Goal: Transaction & Acquisition: Book appointment/travel/reservation

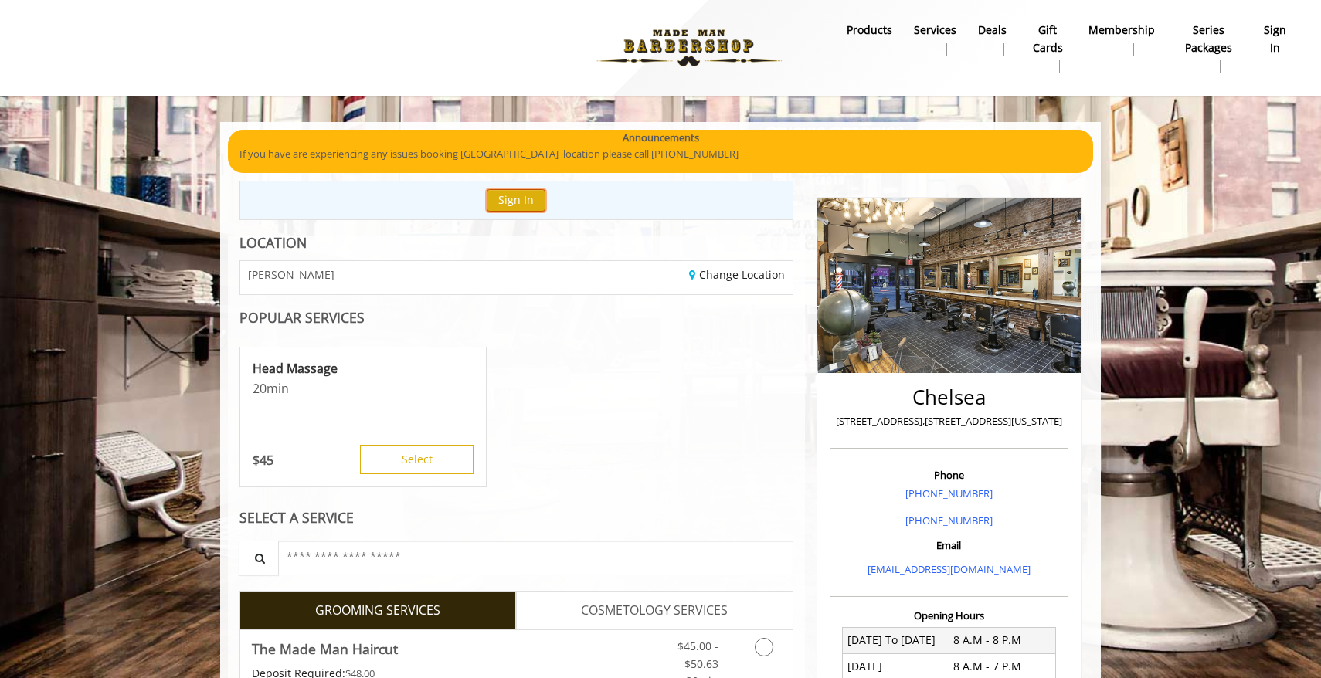
click at [509, 202] on button "Sign In" at bounding box center [516, 200] width 59 height 22
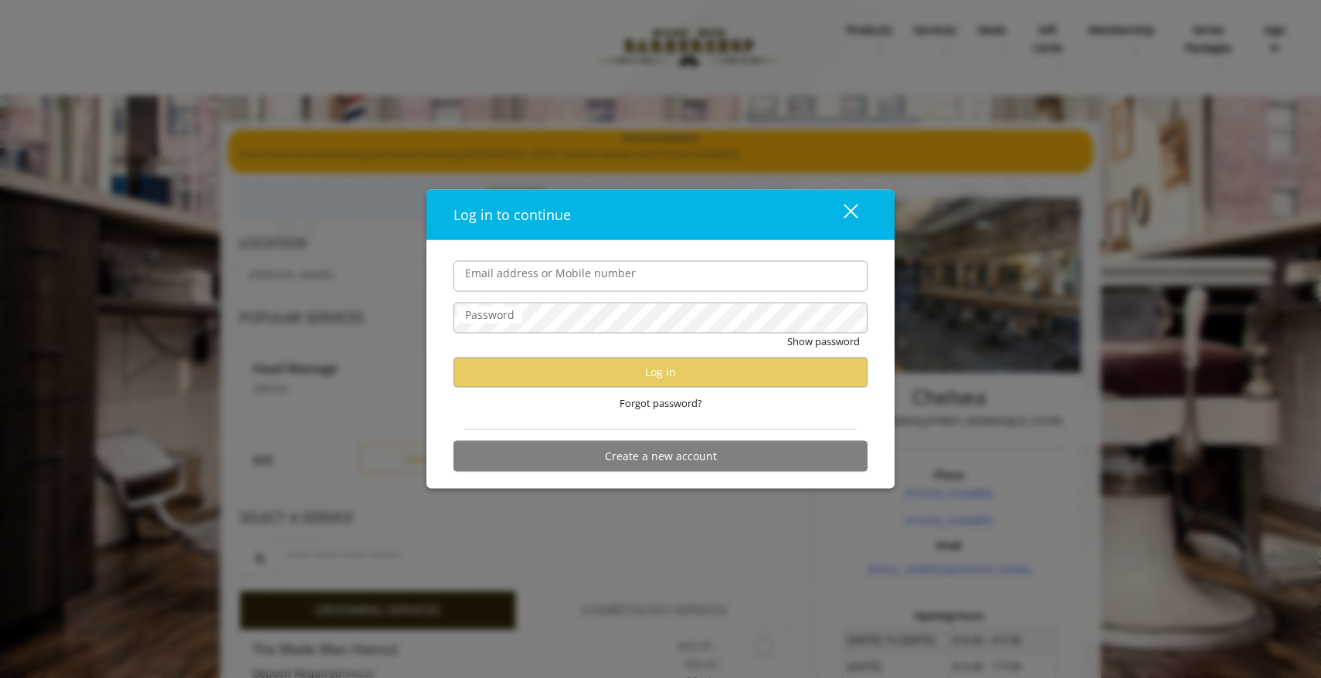
type input "**********"
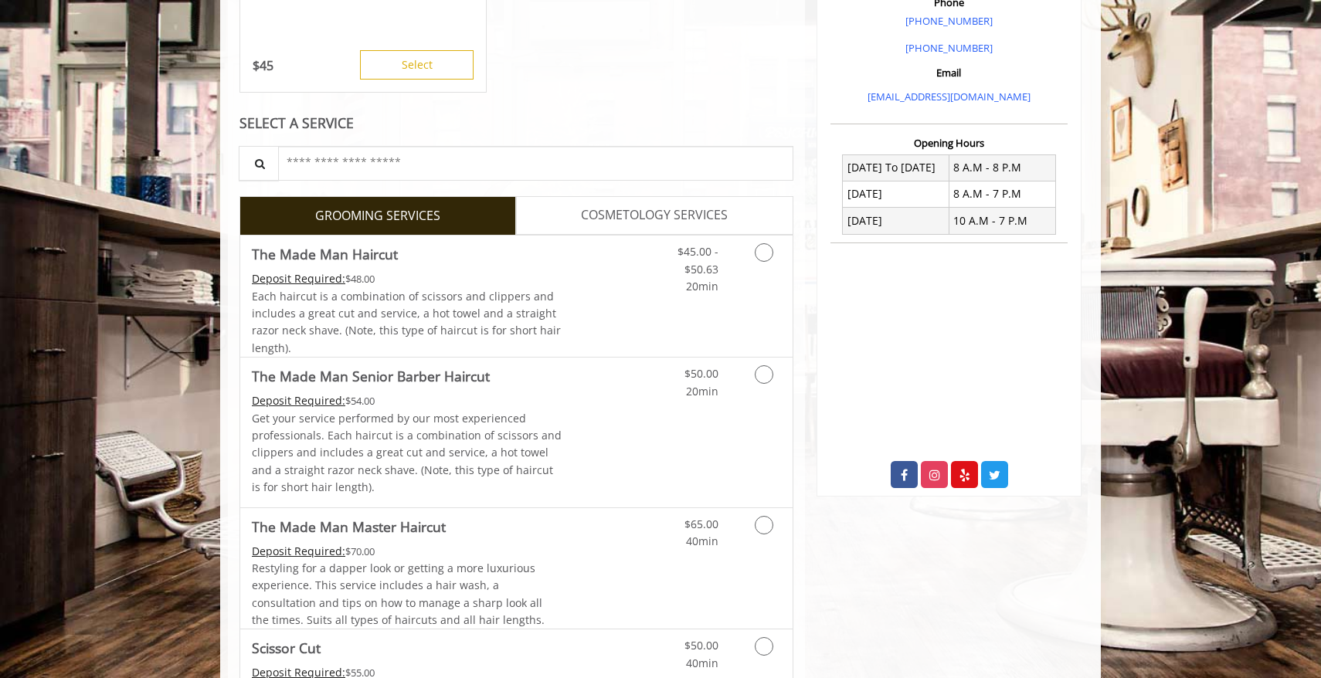
scroll to position [359, 0]
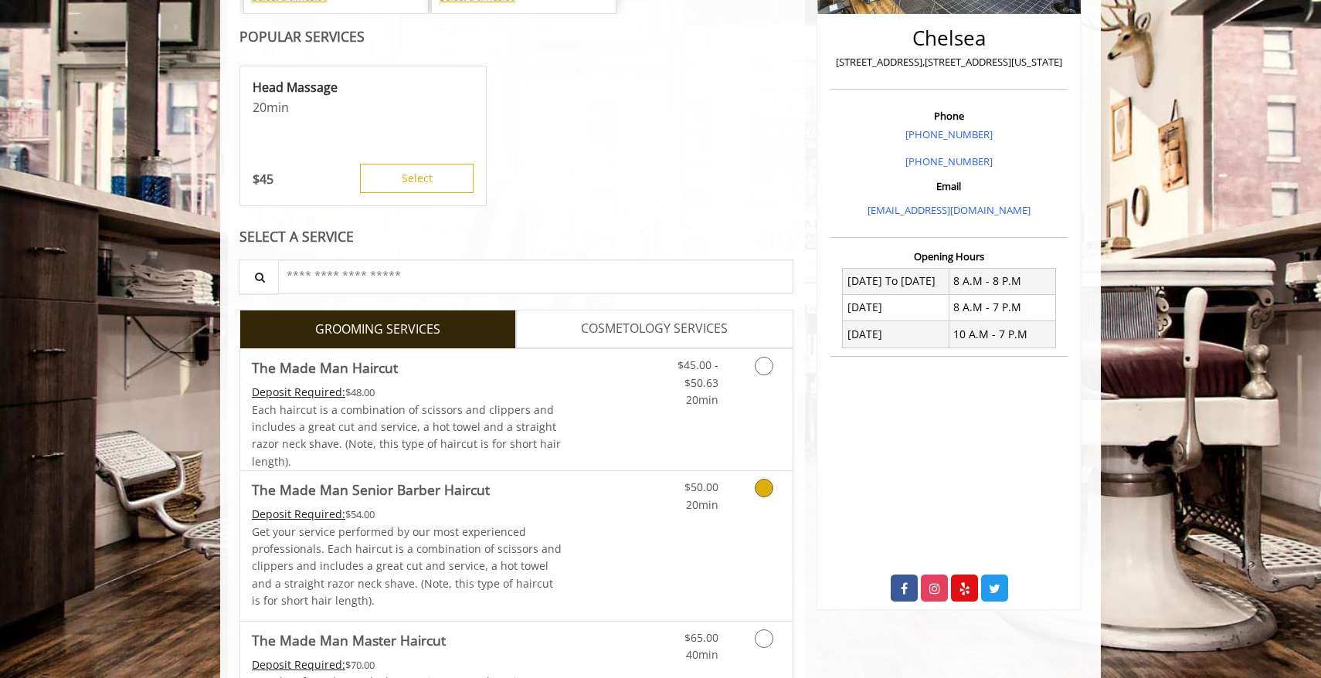
click at [760, 490] on icon "Grooming services" at bounding box center [764, 488] width 19 height 19
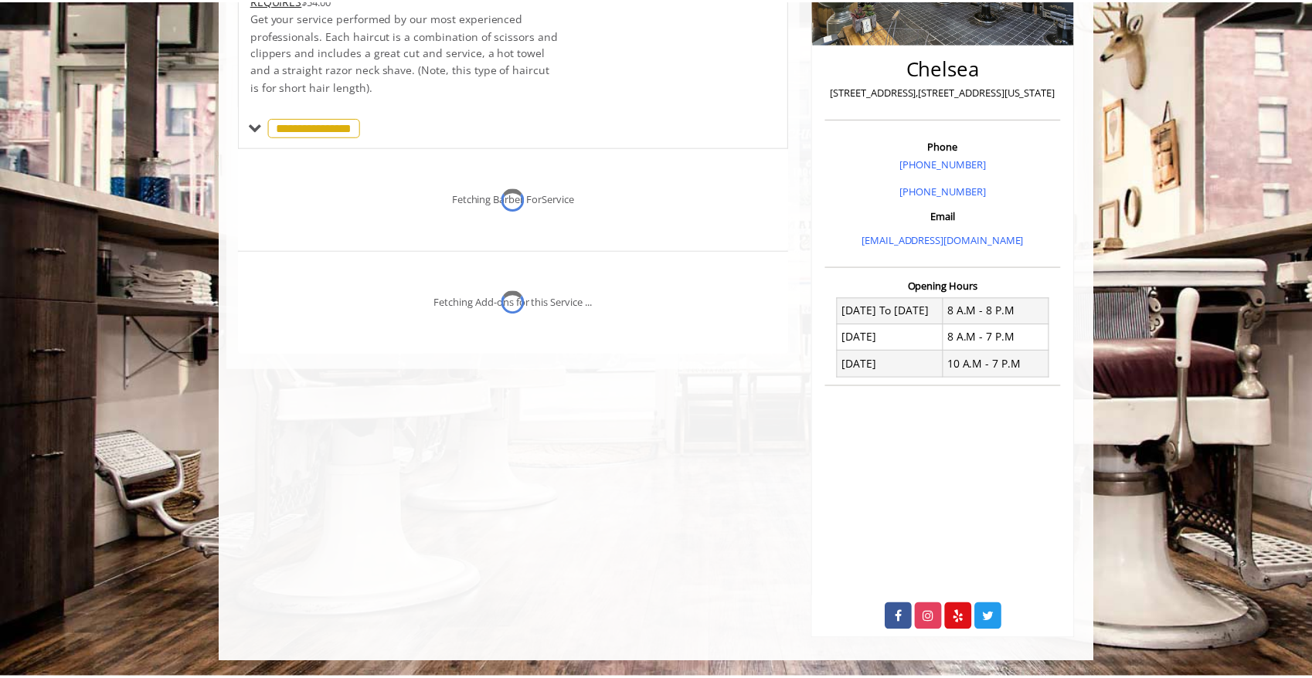
scroll to position [329, 0]
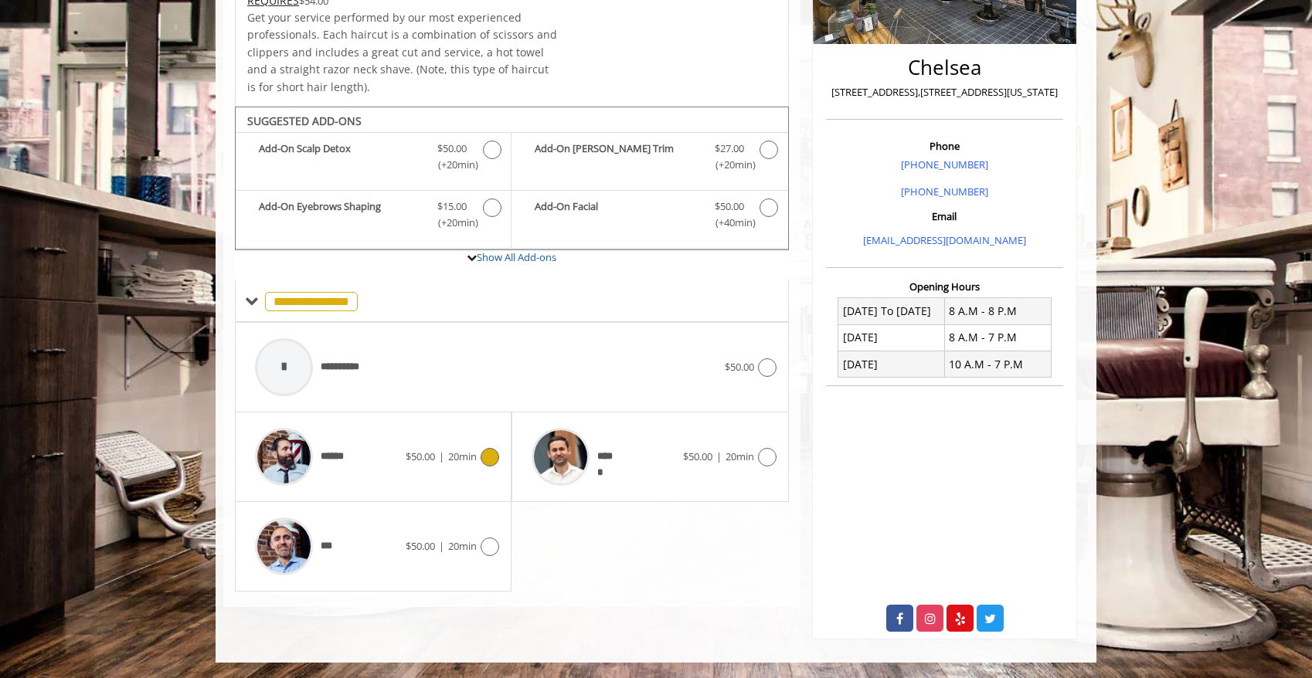
click at [377, 455] on div "******" at bounding box center [326, 456] width 158 height 73
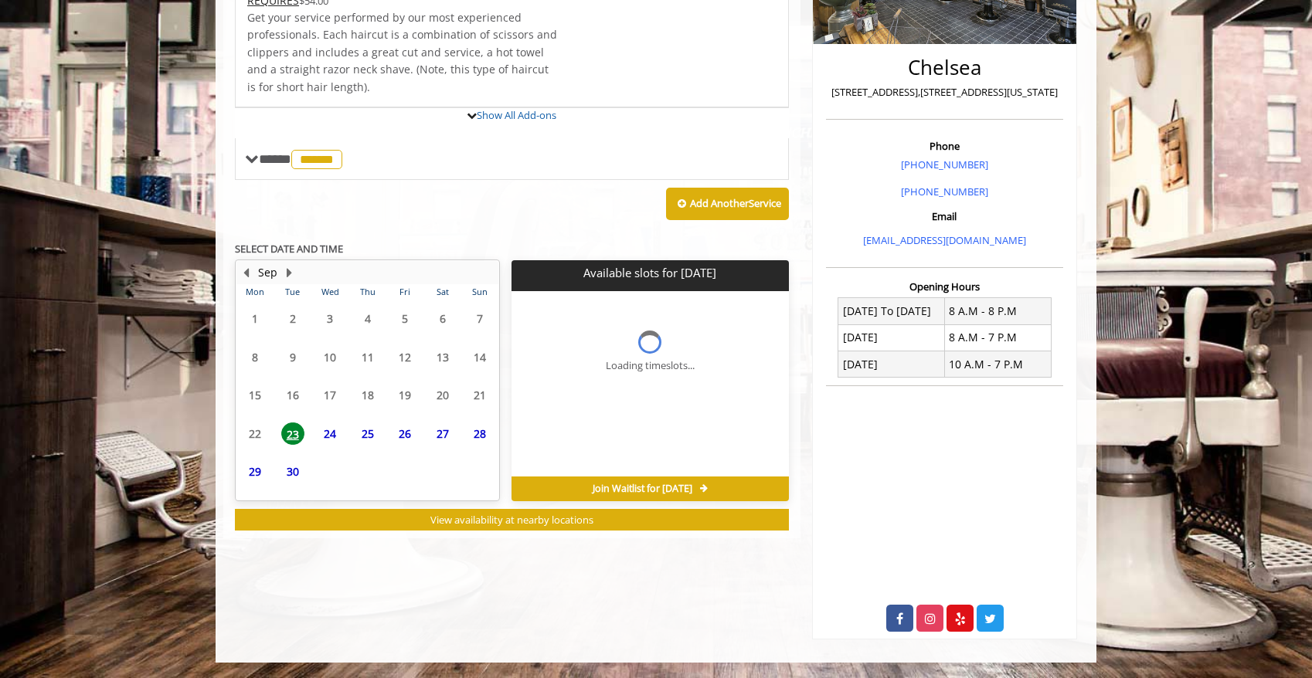
scroll to position [392, 0]
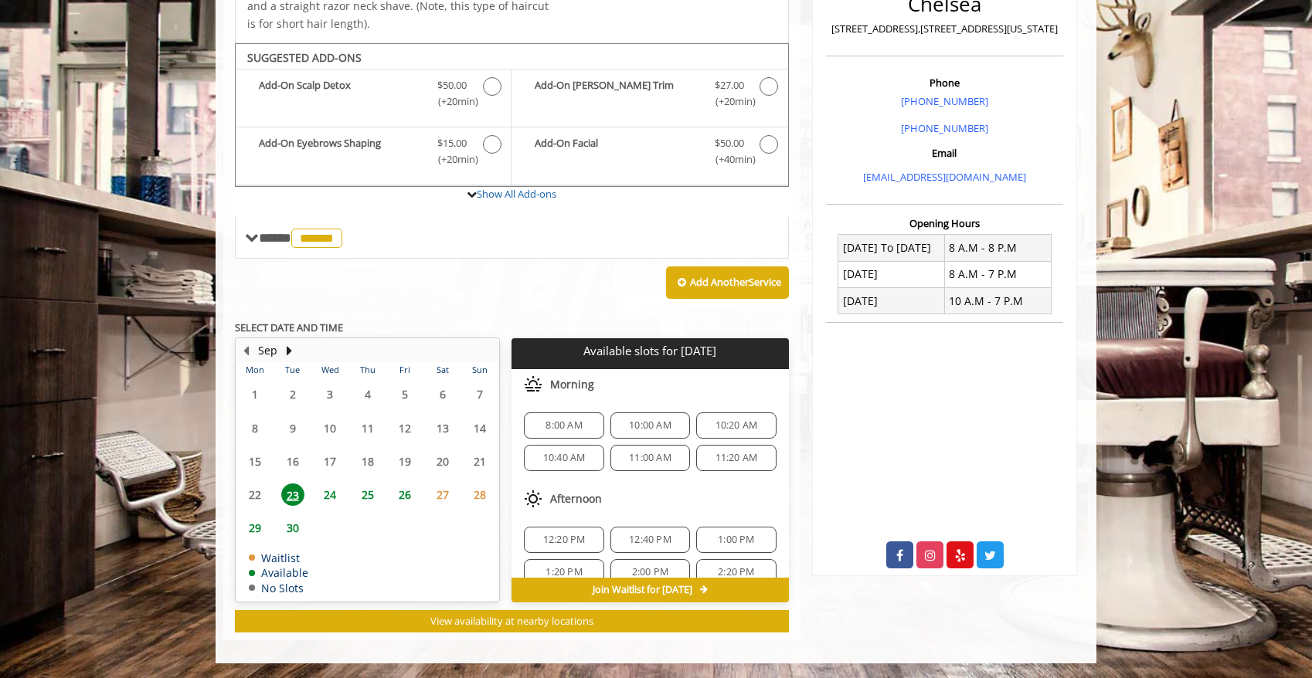
click at [412, 492] on span "26" at bounding box center [404, 495] width 23 height 22
click at [292, 349] on button "Next Month" at bounding box center [289, 350] width 12 height 17
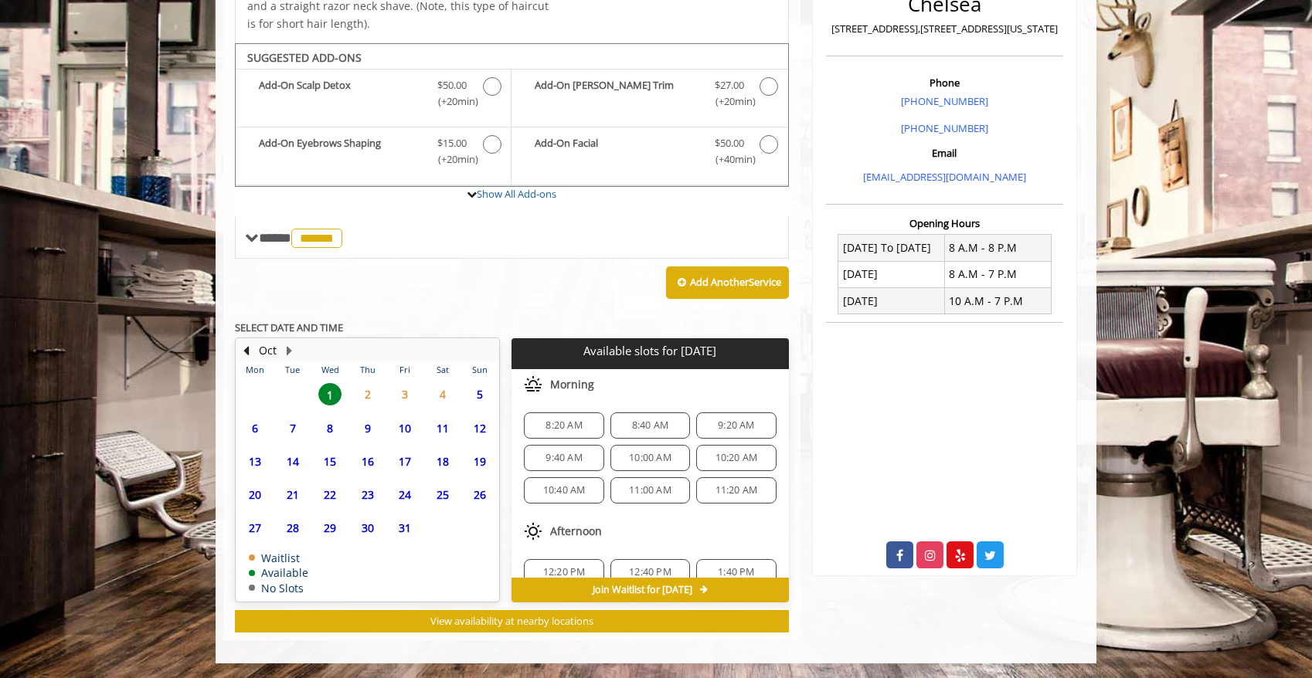
click at [371, 395] on span "2" at bounding box center [367, 394] width 23 height 22
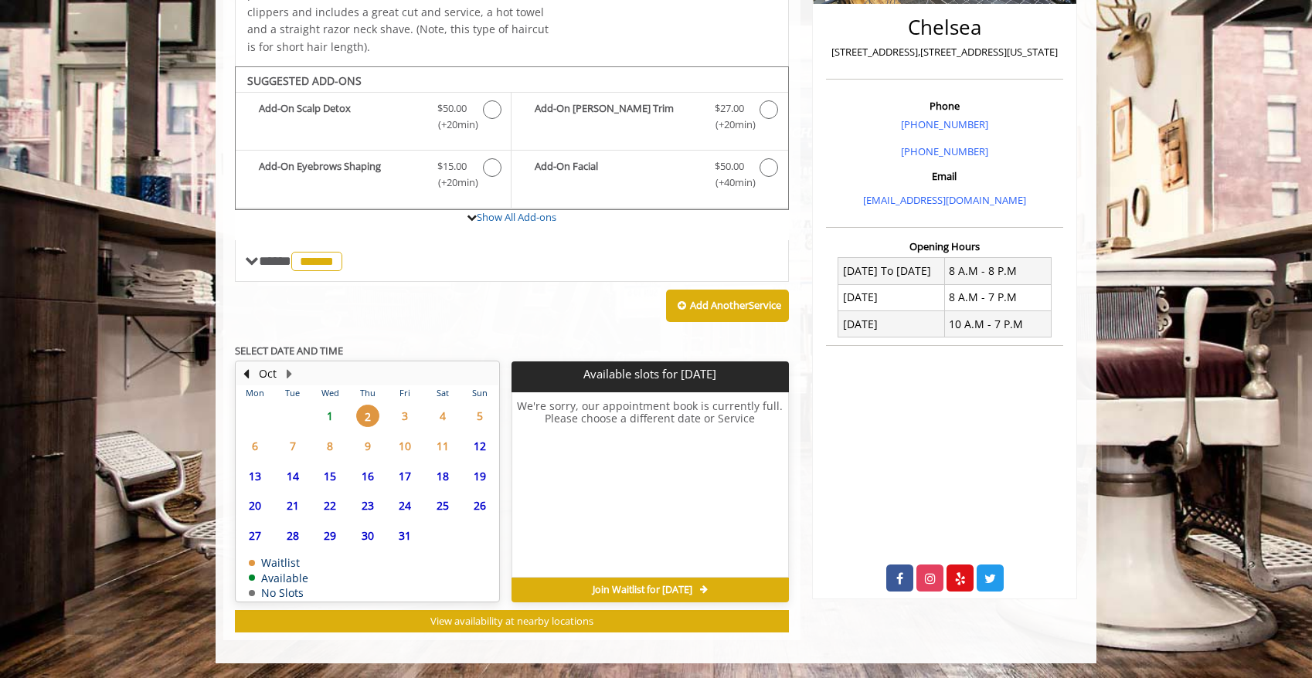
click at [338, 410] on span "1" at bounding box center [329, 416] width 23 height 22
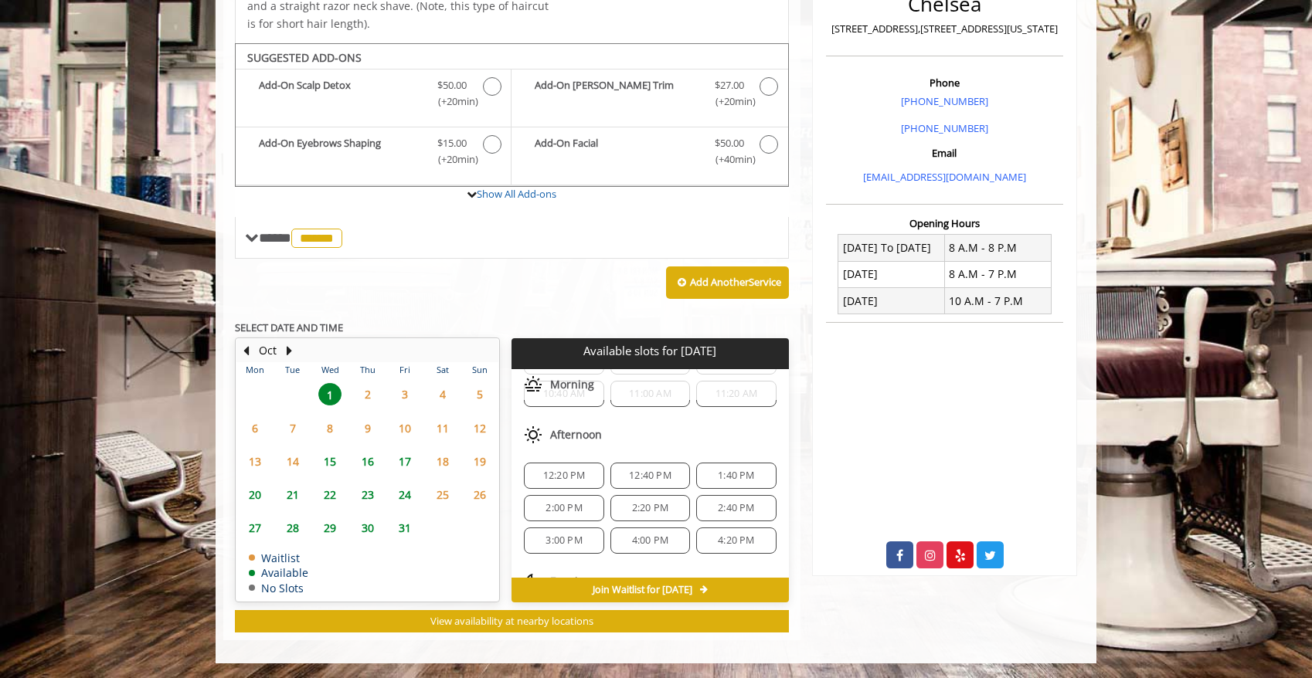
scroll to position [102, 0]
click at [585, 538] on span "3:00 PM" at bounding box center [564, 535] width 66 height 12
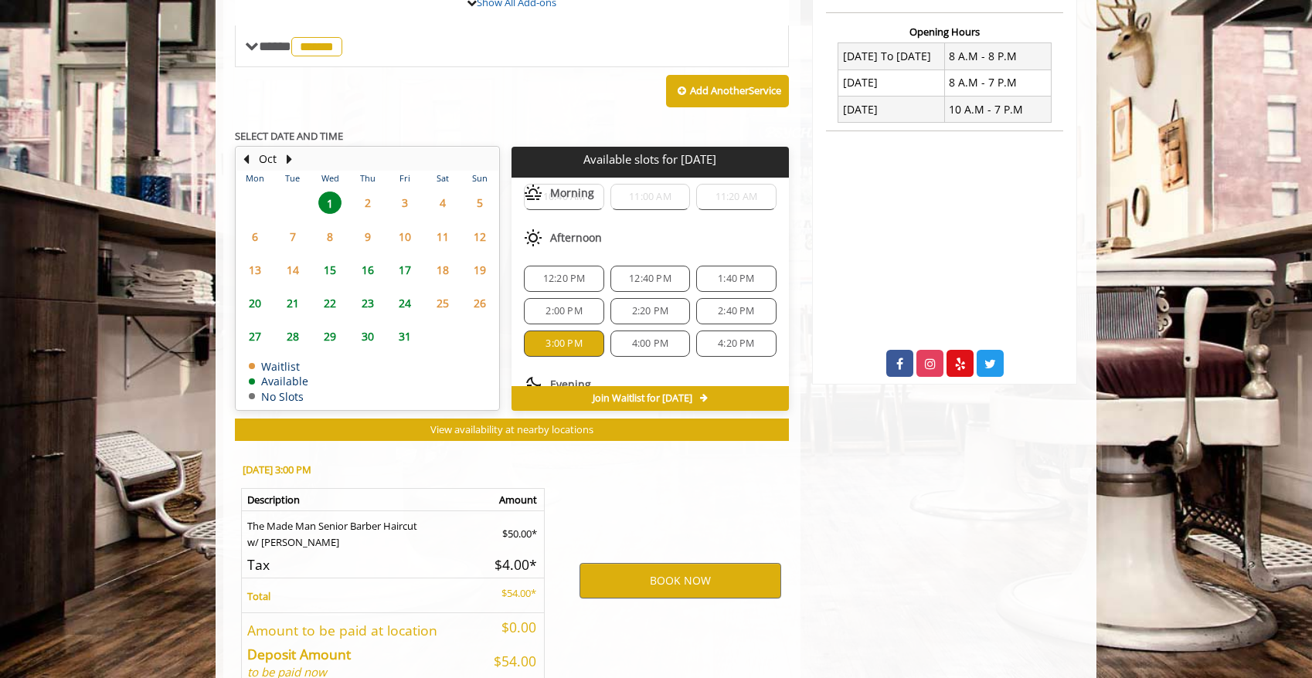
scroll to position [671, 0]
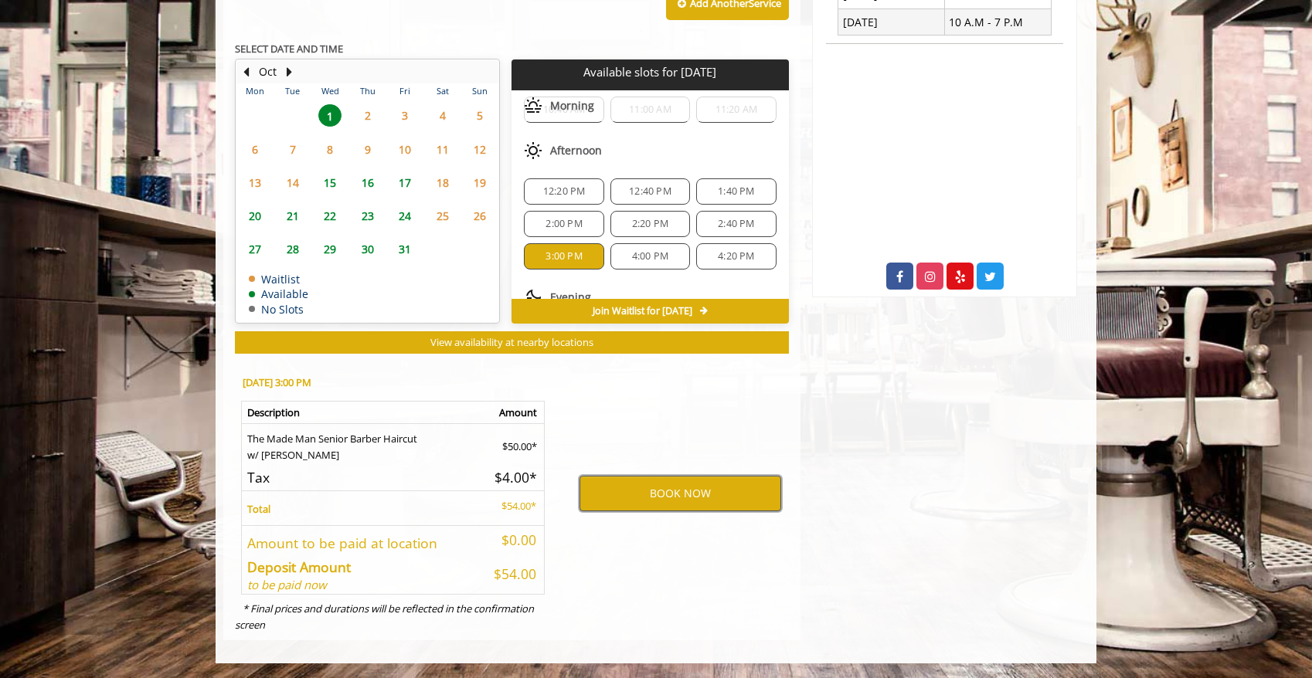
click at [678, 504] on button "BOOK NOW" at bounding box center [680, 494] width 202 height 36
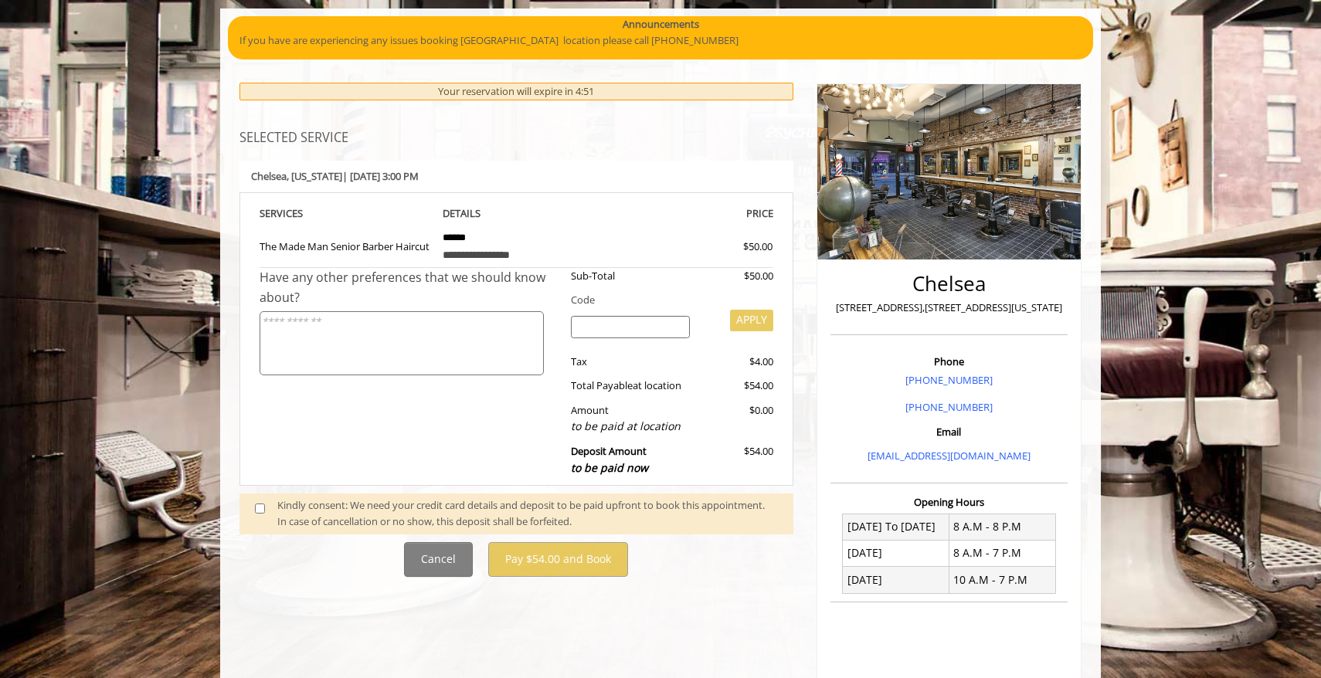
scroll to position [117, 0]
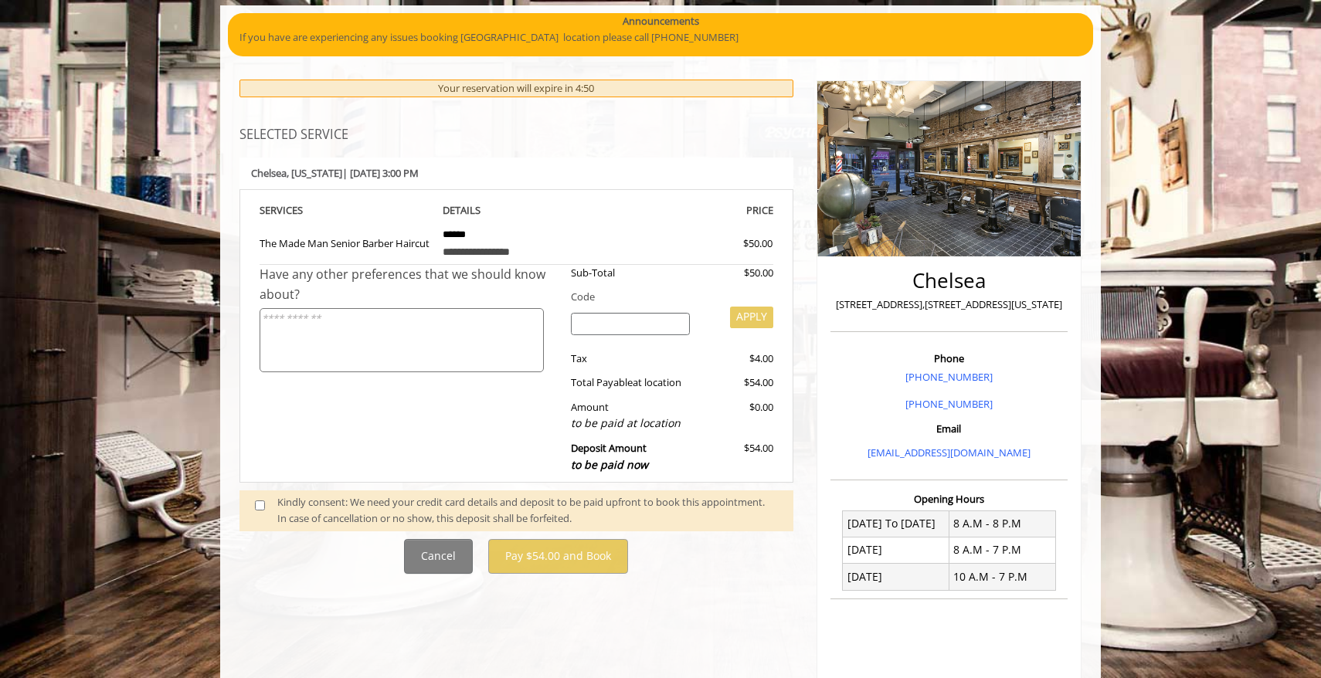
click at [253, 506] on span at bounding box center [266, 510] width 46 height 32
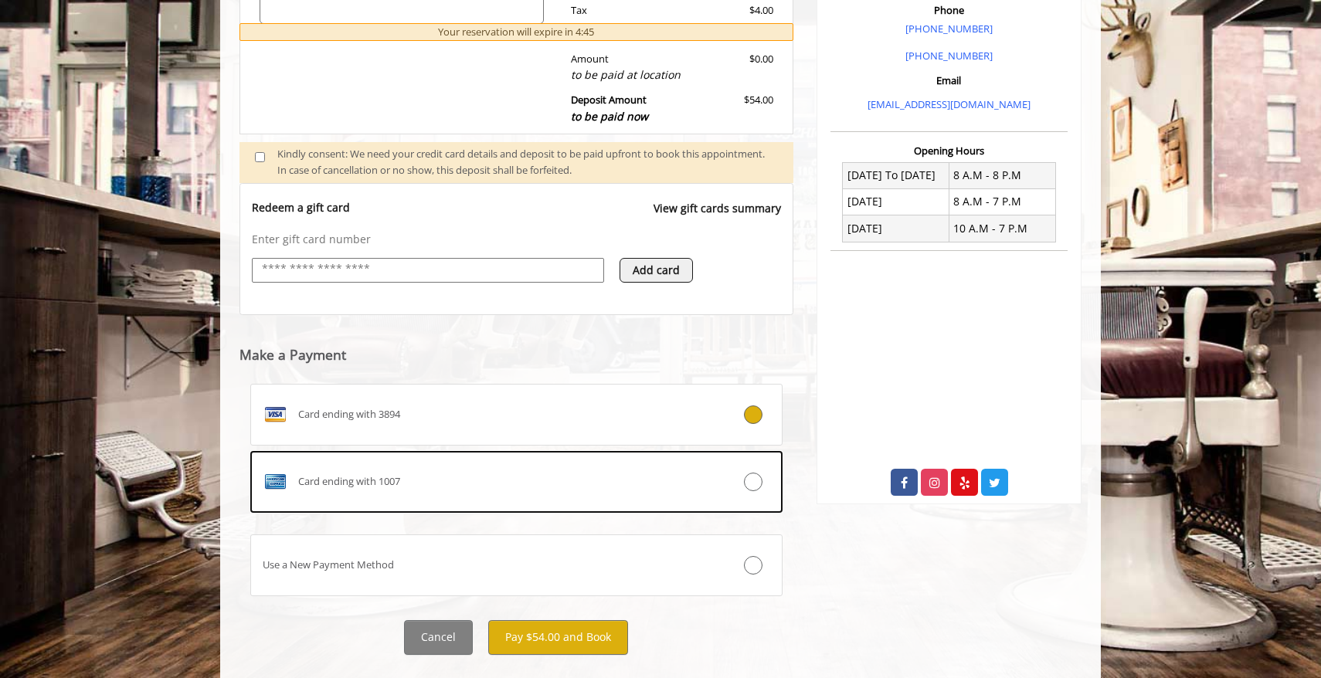
scroll to position [496, 0]
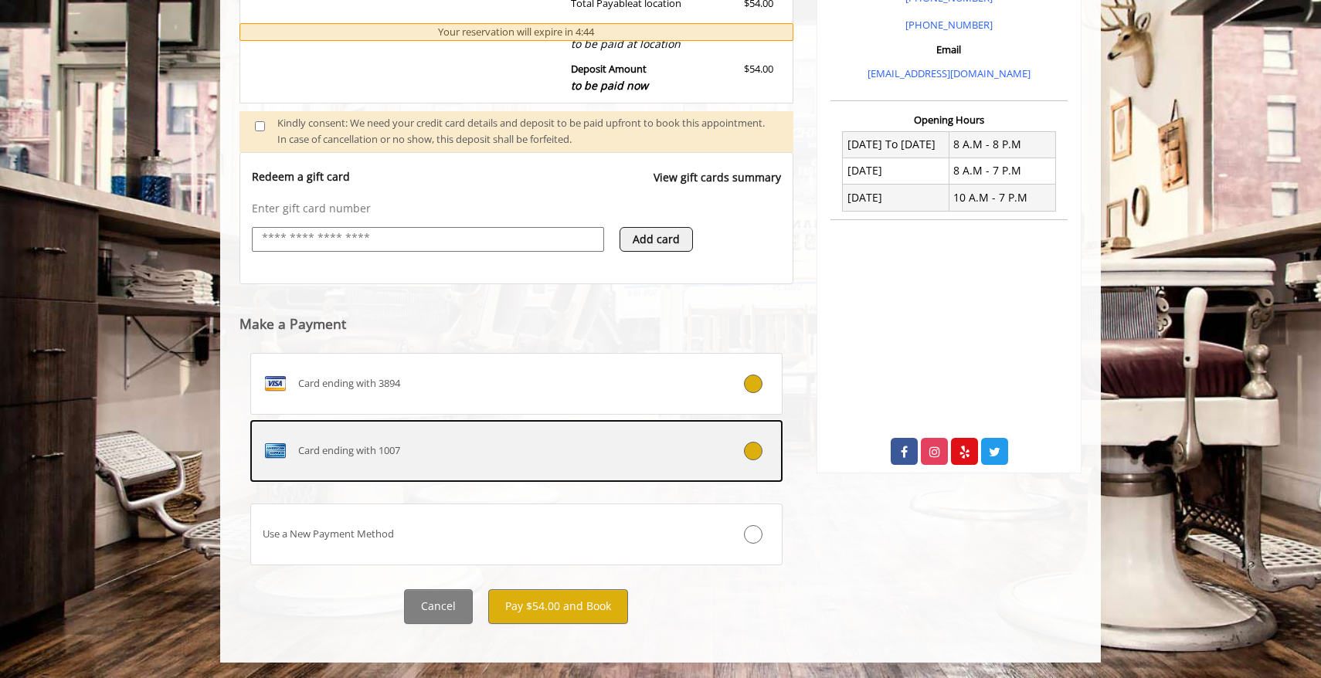
click at [584, 443] on div "Card ending with 1007" at bounding box center [472, 451] width 442 height 25
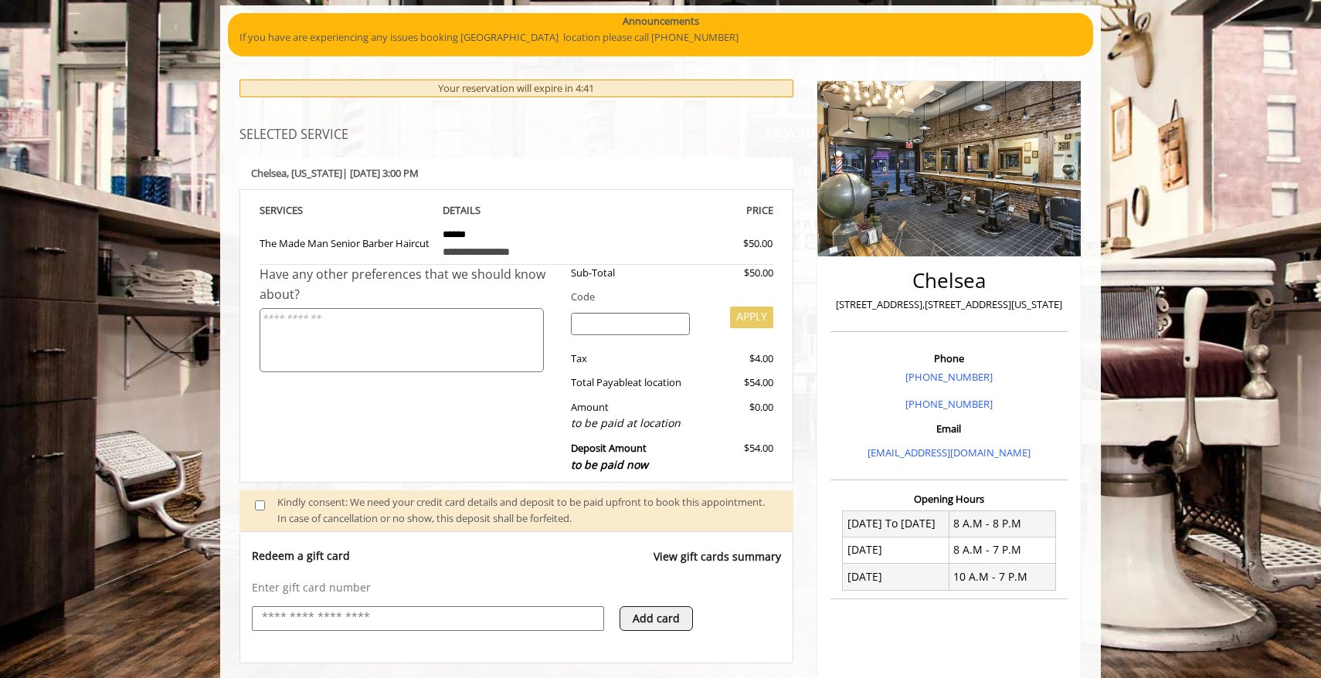
scroll to position [114, 0]
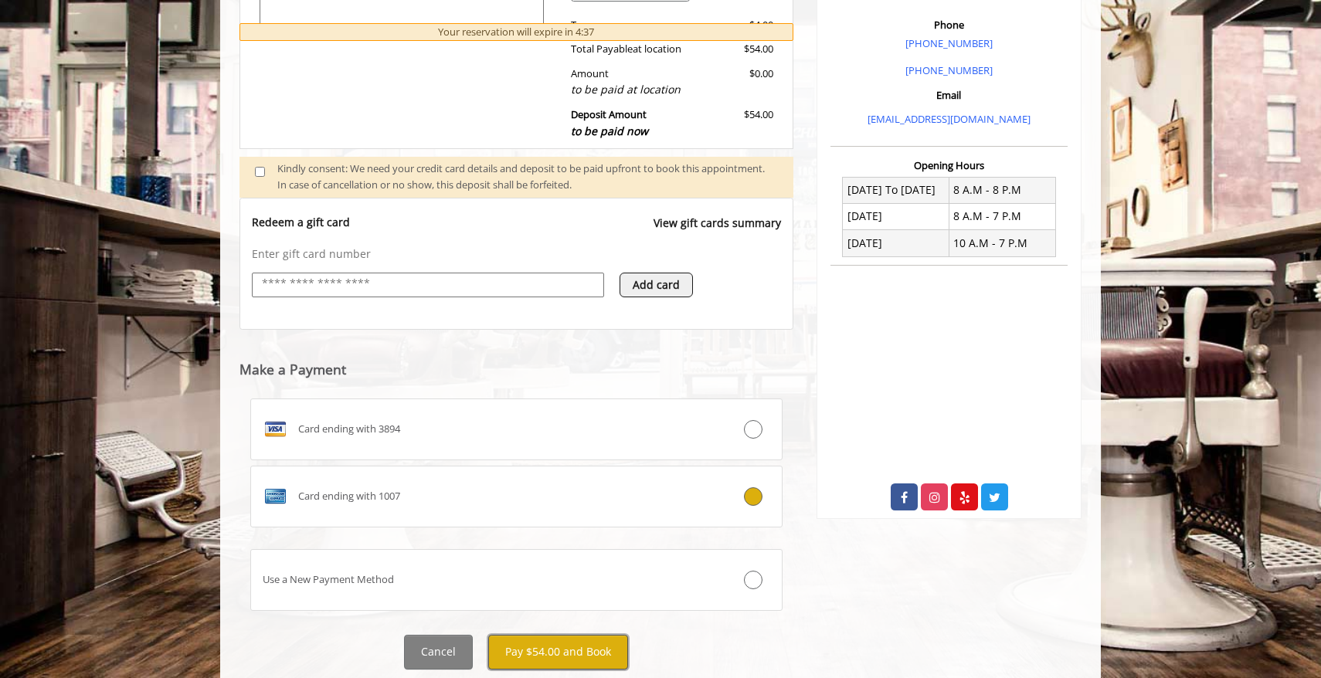
click at [539, 644] on button "Pay $54.00 and Book" at bounding box center [558, 652] width 140 height 35
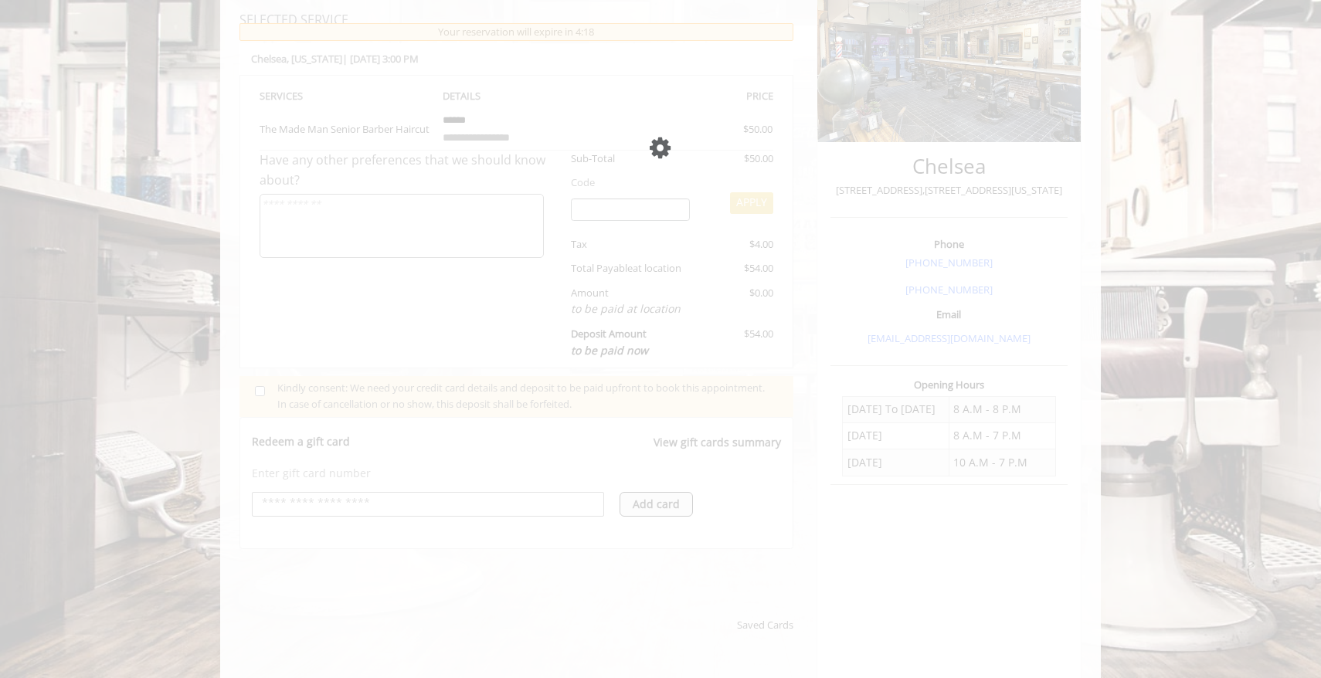
scroll to position [234, 0]
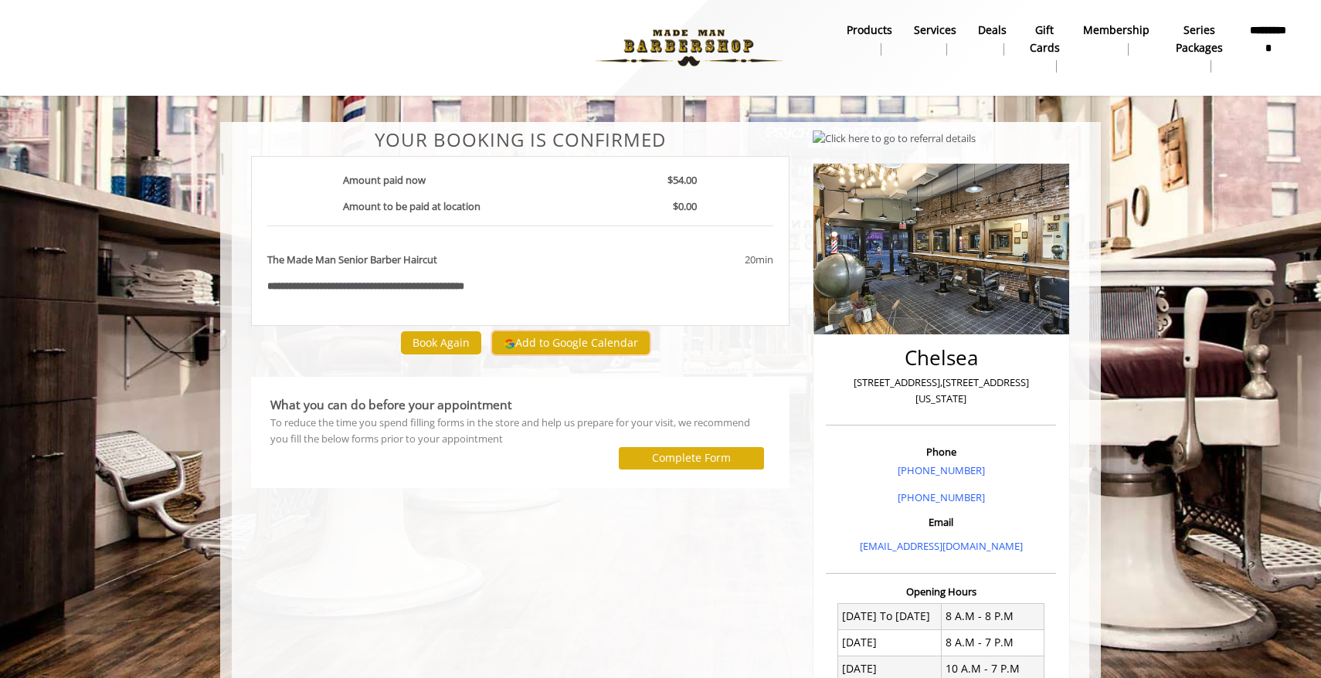
click at [547, 342] on button "Add to Google Calendar" at bounding box center [571, 342] width 158 height 23
